Goal: Task Accomplishment & Management: Manage account settings

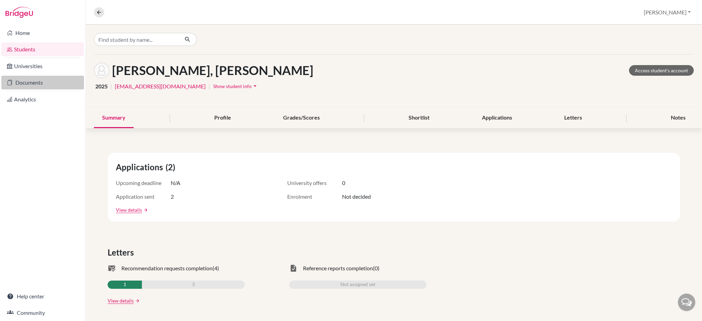
click at [32, 80] on link "Documents" at bounding box center [42, 83] width 83 height 14
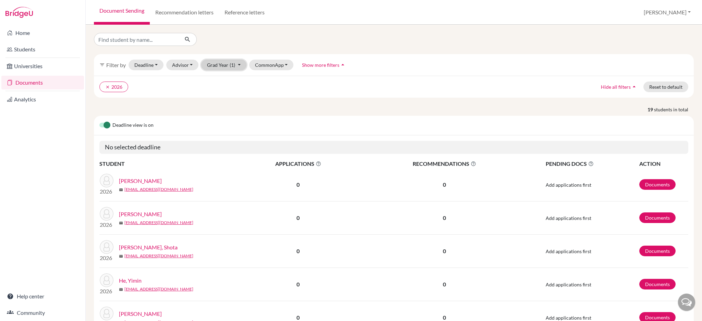
click at [219, 66] on button "Grad Year (1)" at bounding box center [223, 65] width 45 height 11
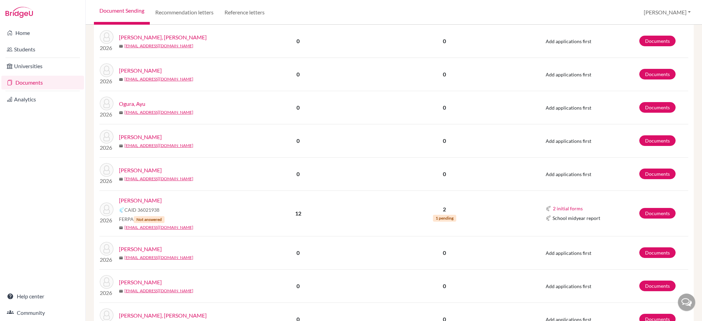
scroll to position [411, 0]
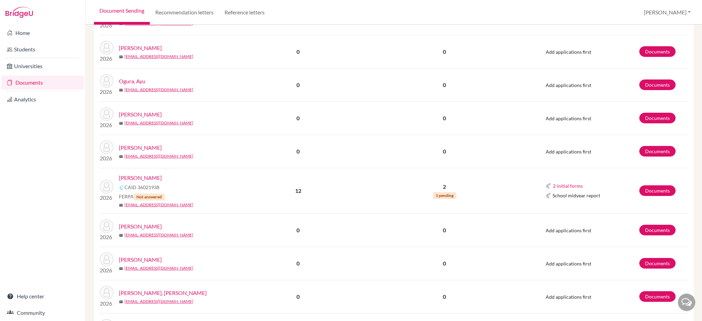
click at [140, 178] on link "Teoh, Samuel" at bounding box center [140, 178] width 43 height 8
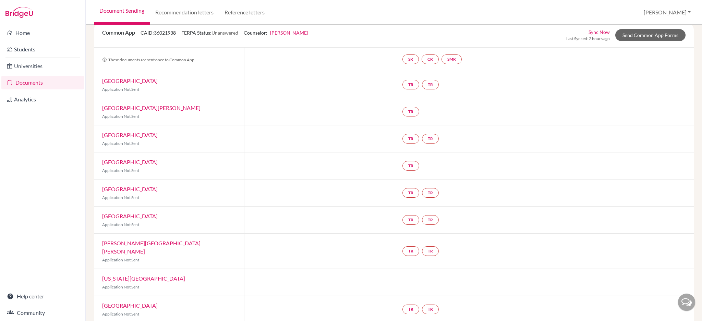
scroll to position [35, 0]
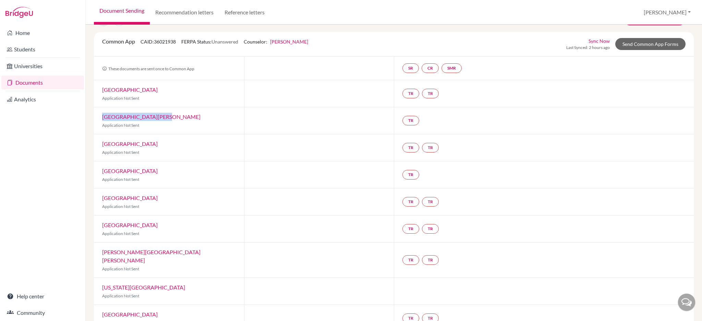
drag, startPoint x: 156, startPoint y: 117, endPoint x: 99, endPoint y: 117, distance: 56.9
click at [99, 117] on div "Santa Clara University Application Not Sent" at bounding box center [169, 120] width 150 height 27
copy link "Santa Clara University"
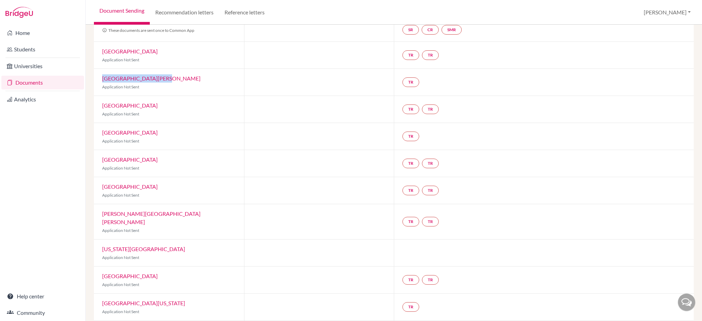
scroll to position [127, 0]
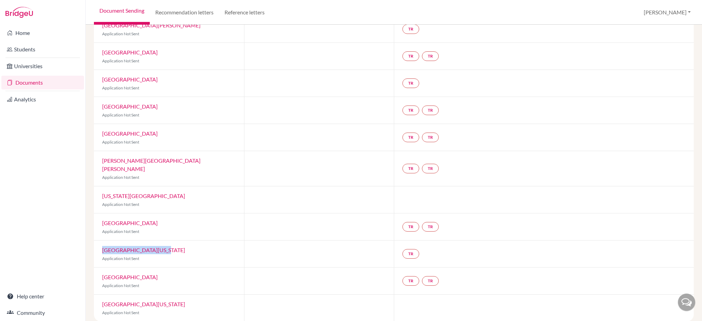
drag, startPoint x: 158, startPoint y: 245, endPoint x: 103, endPoint y: 240, distance: 55.0
click at [103, 240] on div "University of Virginia Application Not Sent" at bounding box center [169, 253] width 150 height 27
copy link "University of Virginia"
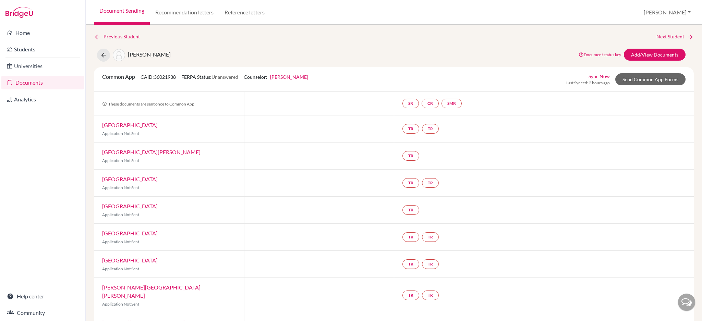
scroll to position [127, 0]
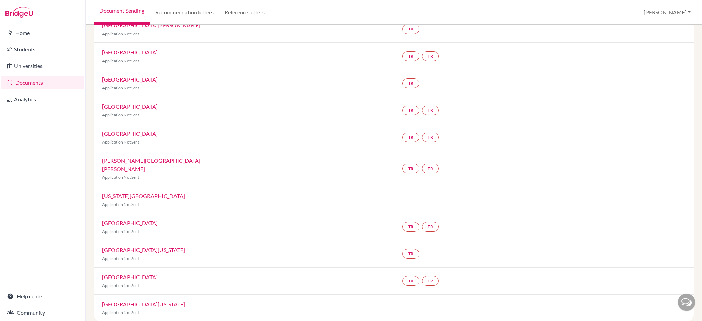
click at [649, 194] on div at bounding box center [544, 199] width 300 height 27
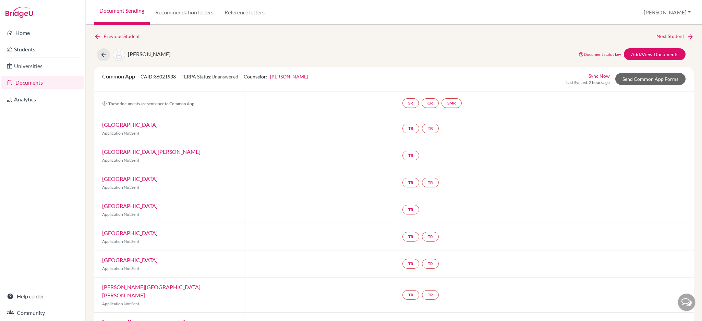
scroll to position [0, 0]
click at [22, 87] on link "Documents" at bounding box center [42, 83] width 83 height 14
